Goal: Navigation & Orientation: Find specific page/section

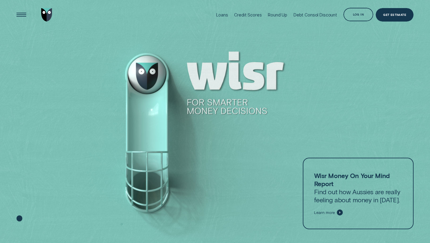
click at [358, 11] on div "Log in" at bounding box center [358, 14] width 30 height 13
click at [357, 16] on div "Log in" at bounding box center [358, 15] width 11 height 3
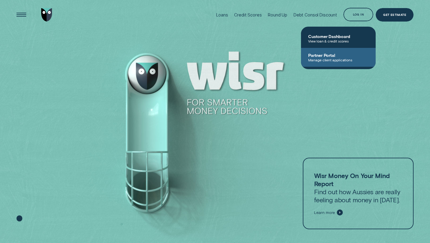
click at [335, 56] on span "Partner Portal" at bounding box center [338, 55] width 60 height 5
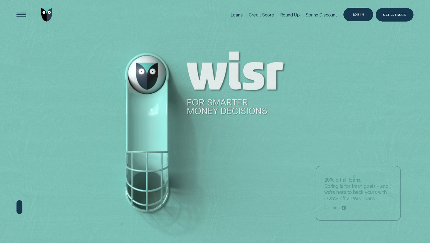
click at [366, 15] on div "Log in" at bounding box center [358, 14] width 30 height 13
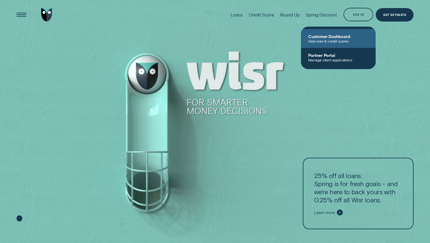
click at [333, 43] on span "View loan & credit scores" at bounding box center [338, 41] width 60 height 4
